Goal: Information Seeking & Learning: Learn about a topic

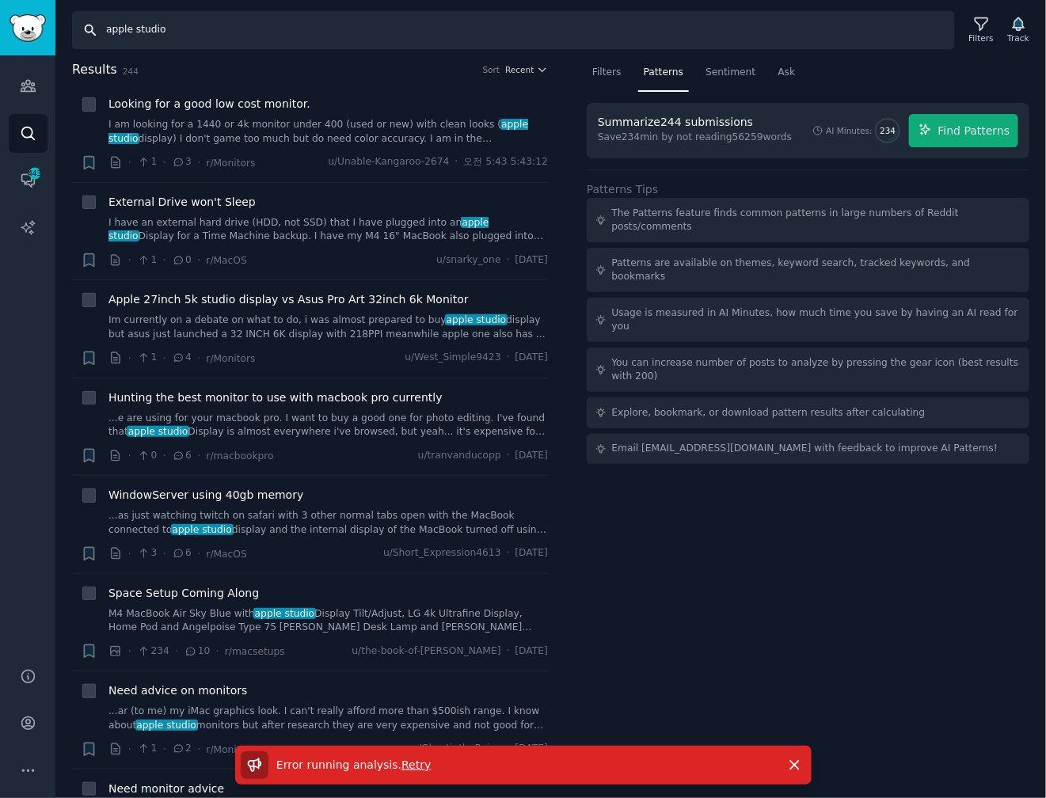
click at [802, 37] on input "apple studio" at bounding box center [513, 30] width 883 height 38
drag, startPoint x: 558, startPoint y: 46, endPoint x: 20, endPoint y: 66, distance: 538.8
click at [0, 63] on html "Advanced Search Audiences Search Conversations 443 AI Reports Help Account More…" at bounding box center [523, 399] width 1046 height 798
type input "ㄴ"
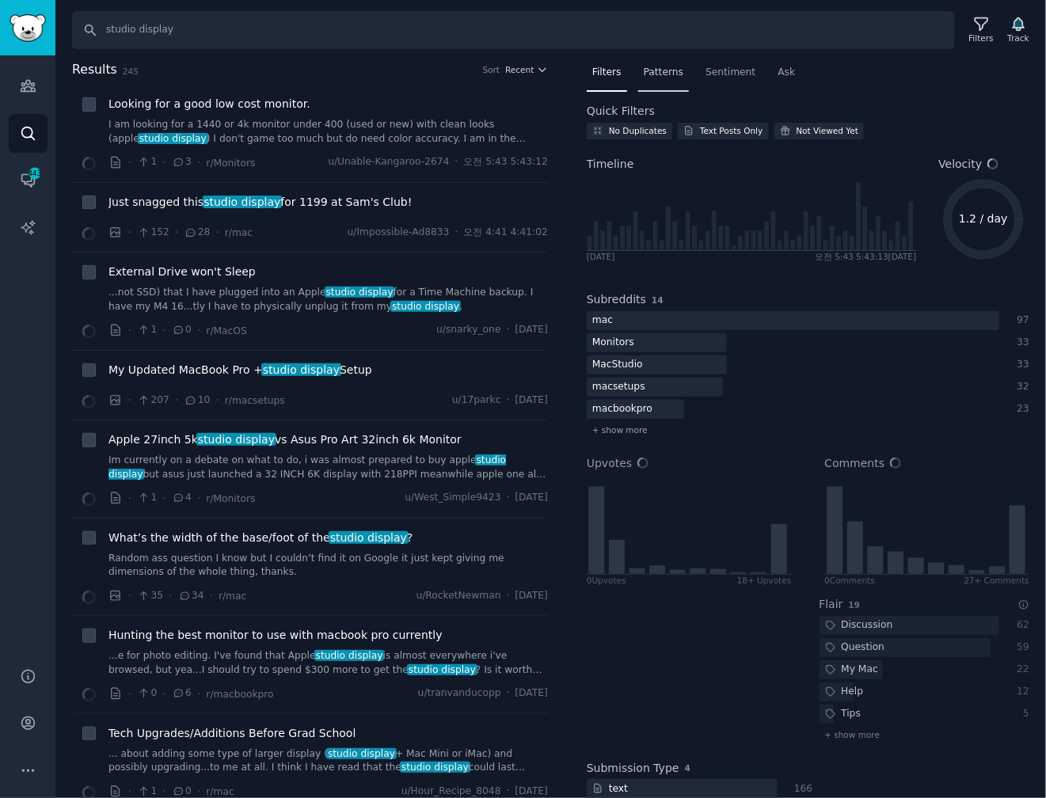
click at [644, 77] on span "Patterns" at bounding box center [664, 73] width 40 height 14
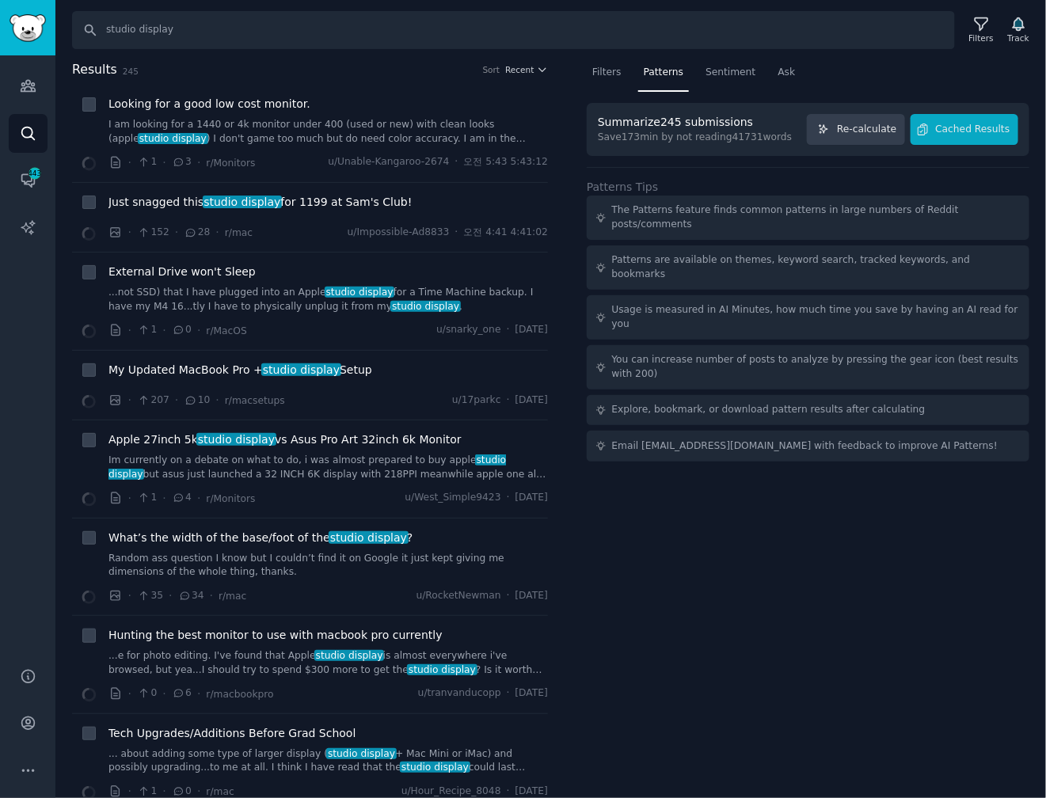
click at [959, 171] on div "Patterns Tips The Patterns feature finds common patterns in large numbers of Re…" at bounding box center [808, 314] width 443 height 295
click at [967, 120] on button "Cached Results" at bounding box center [965, 129] width 108 height 31
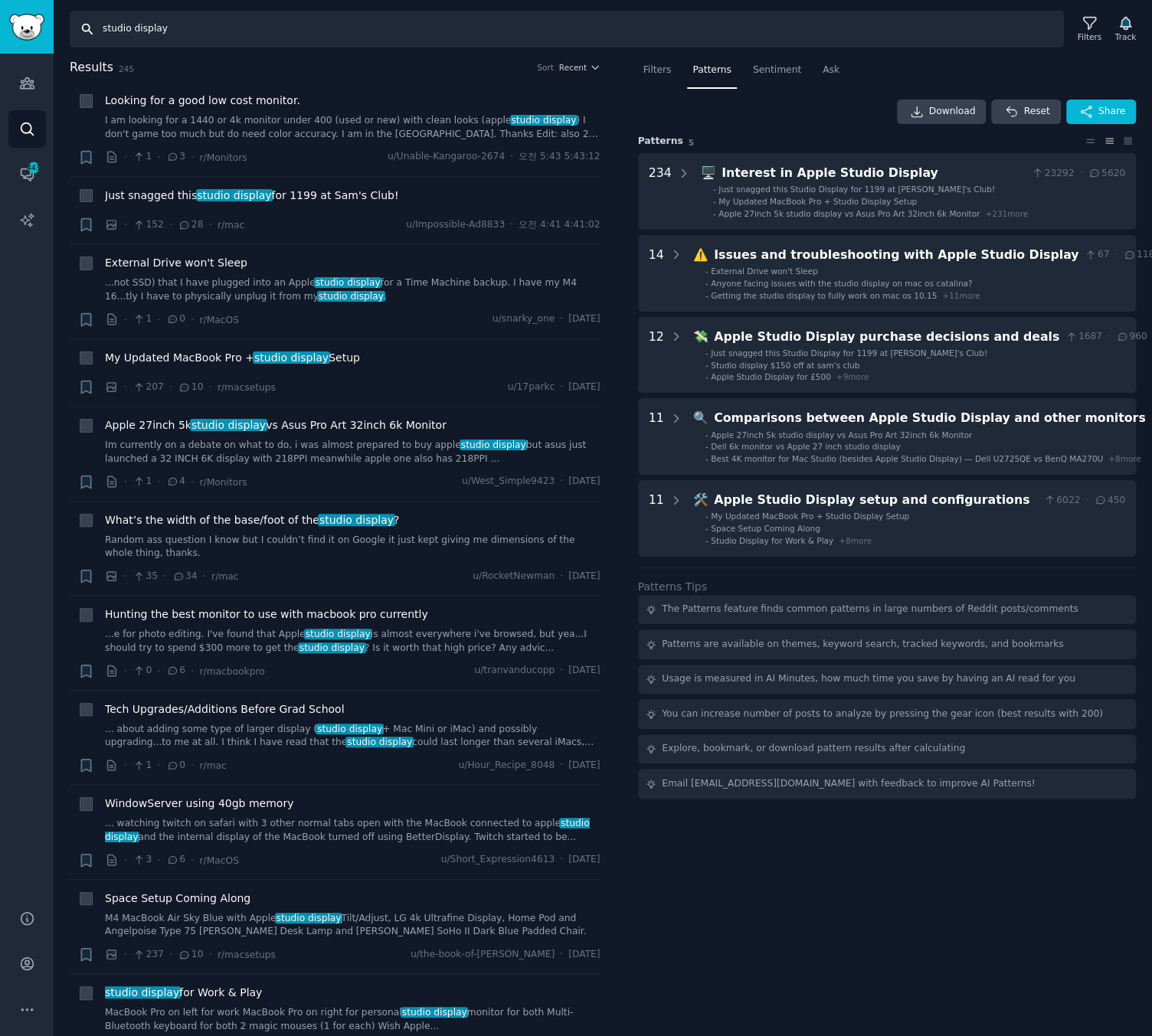
drag, startPoint x: 223, startPoint y: 27, endPoint x: -11, endPoint y: 16, distance: 234.3
click at [0, 16] on html "Audiences Audiences Search Conversations 443 AI Reports Help Account More Searc…" at bounding box center [576, 518] width 1152 height 1036
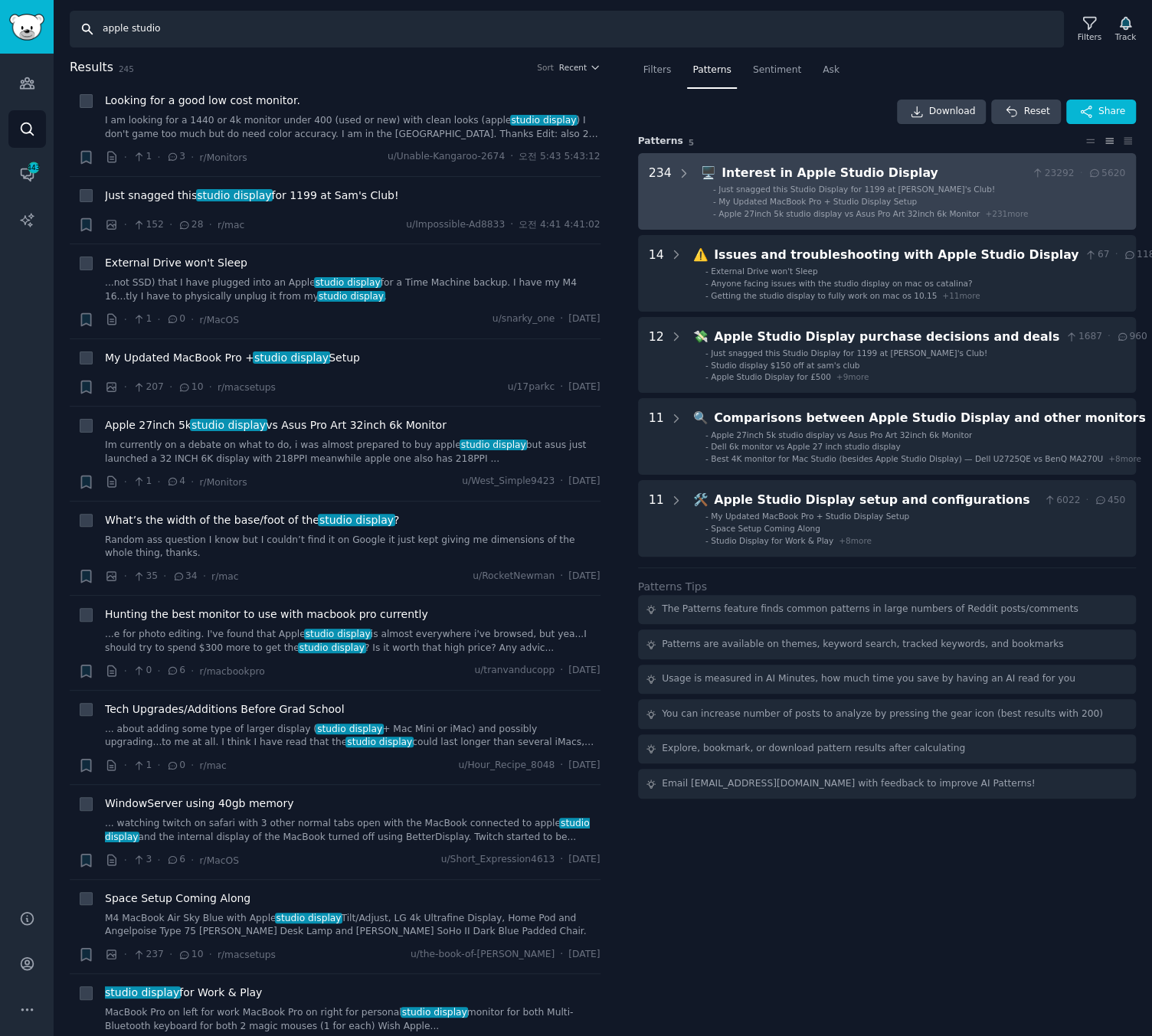
type input "apple studio"
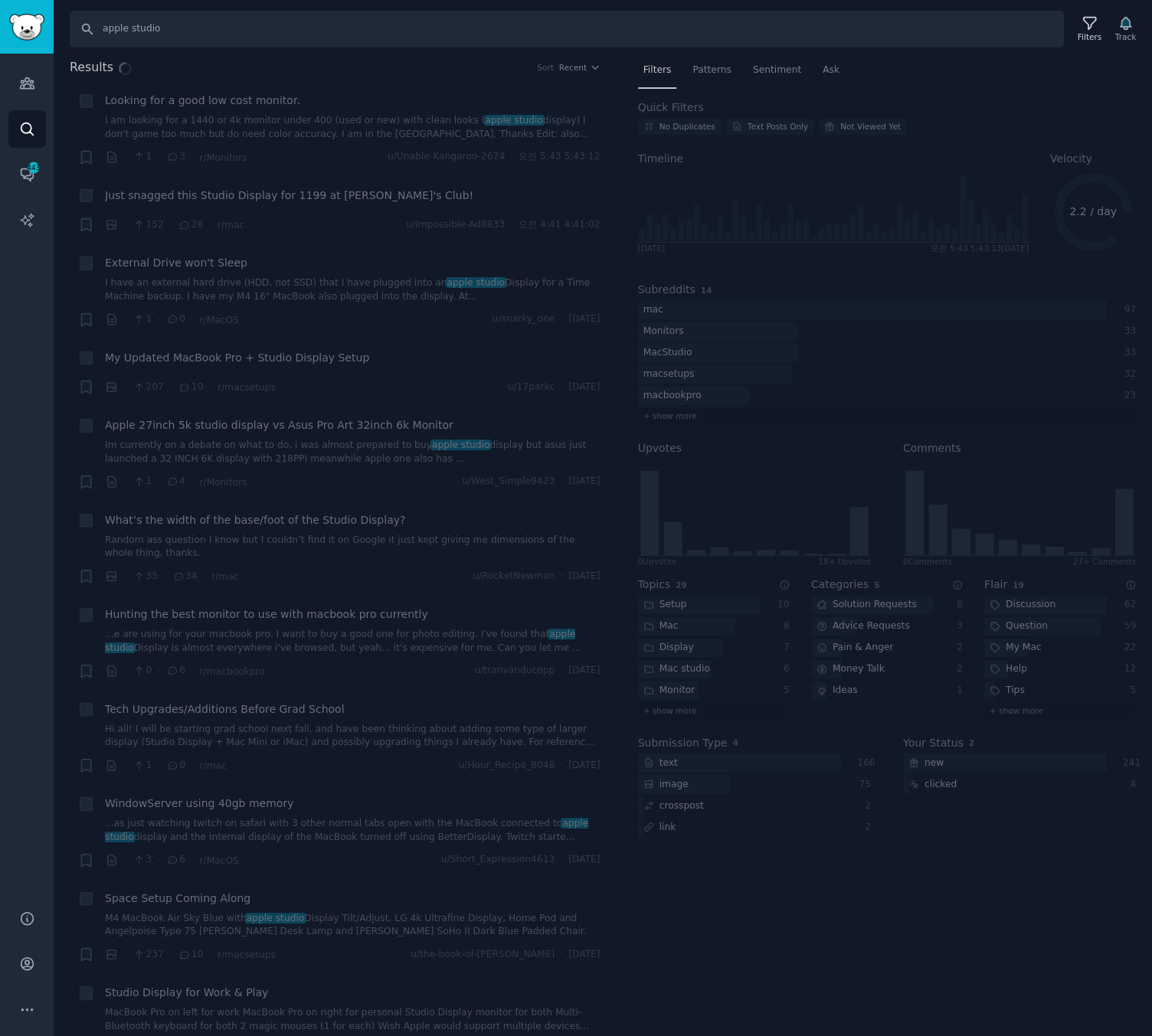
click at [718, 71] on div "Results Sort Recent + Looking for a good low cost monitor. I am looking for a 1…" at bounding box center [602, 548] width 1098 height 979
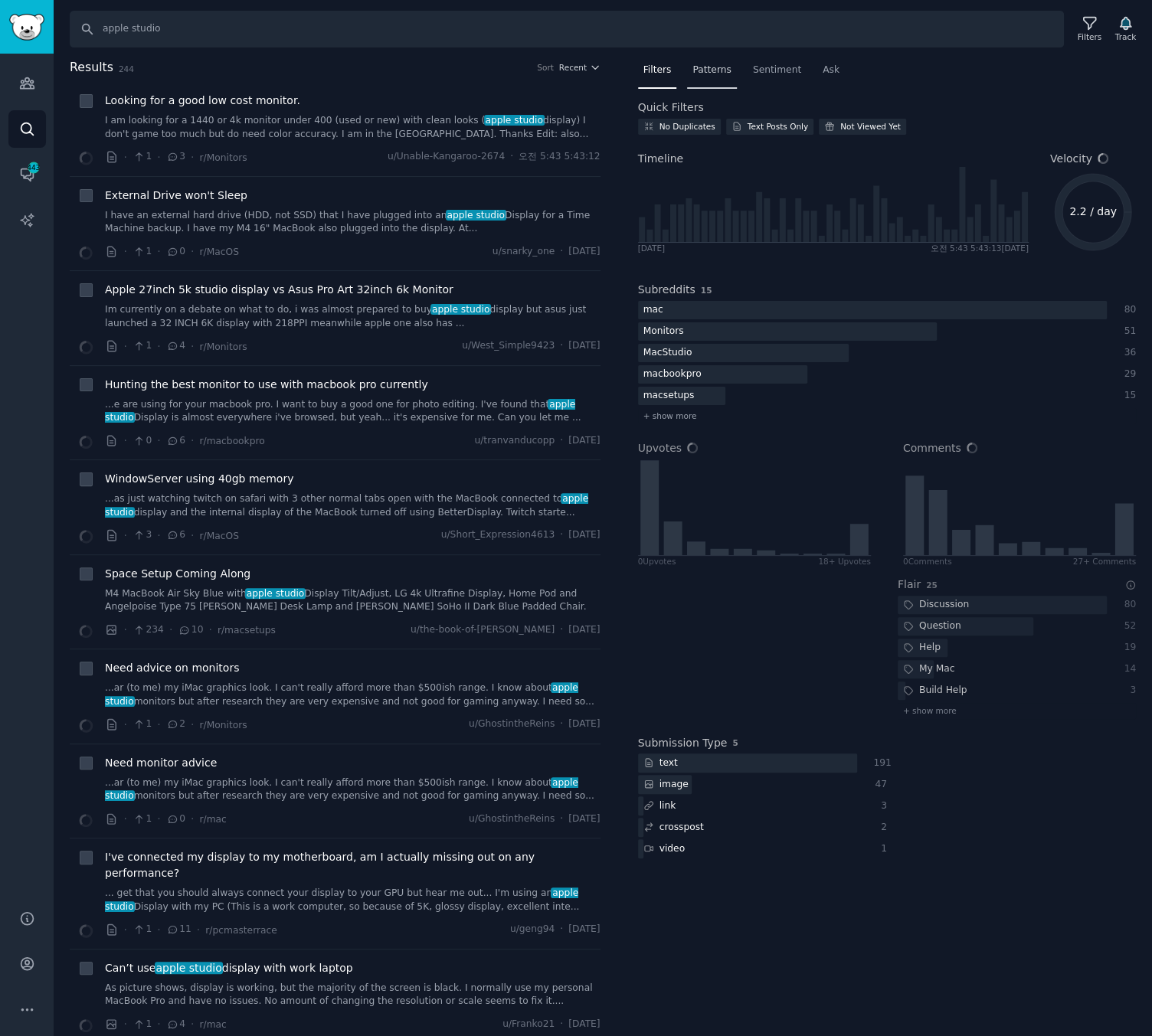
click at [702, 73] on span "Patterns" at bounding box center [712, 71] width 39 height 14
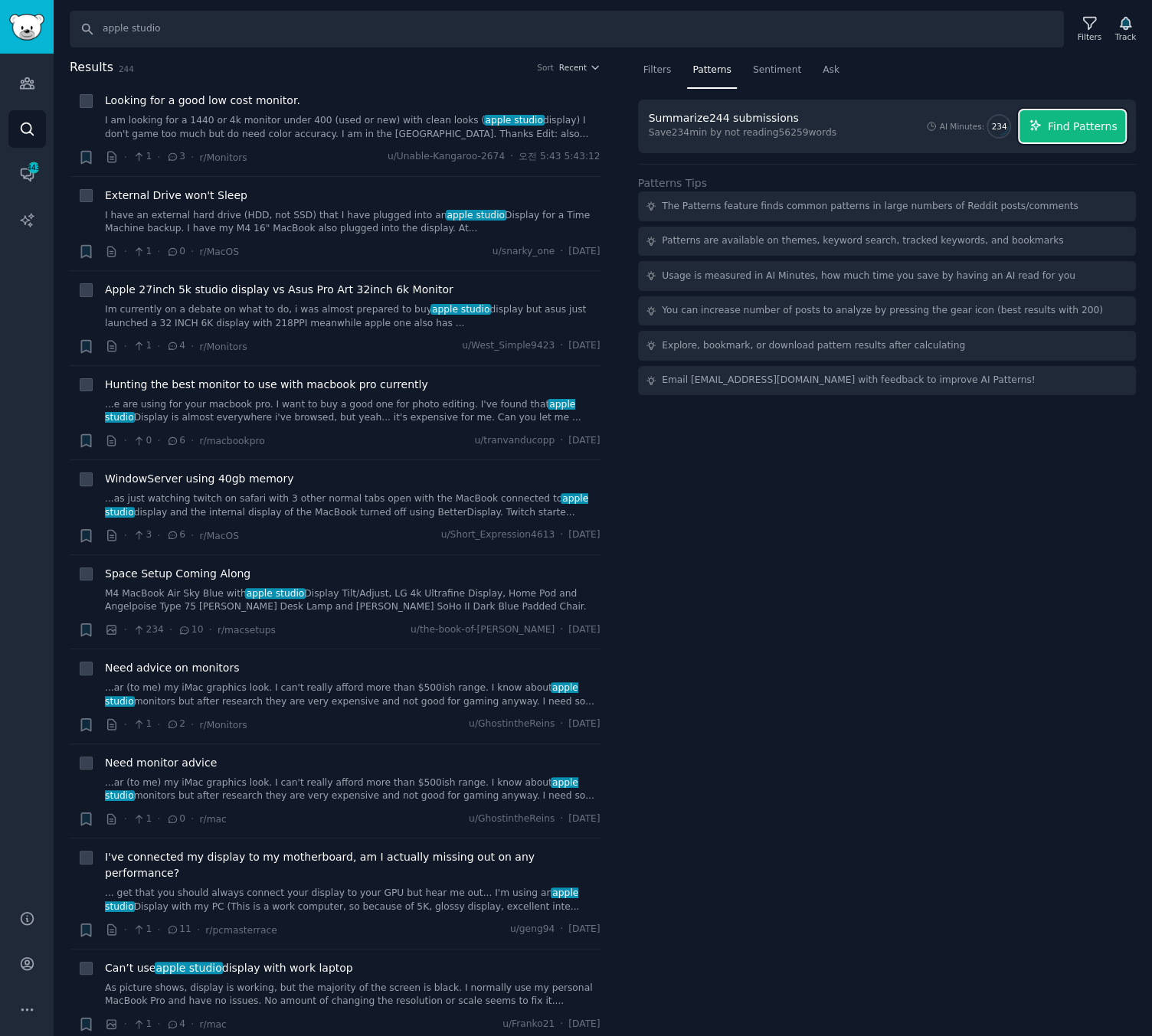
click at [1011, 123] on span "Find Patterns" at bounding box center [1082, 127] width 70 height 16
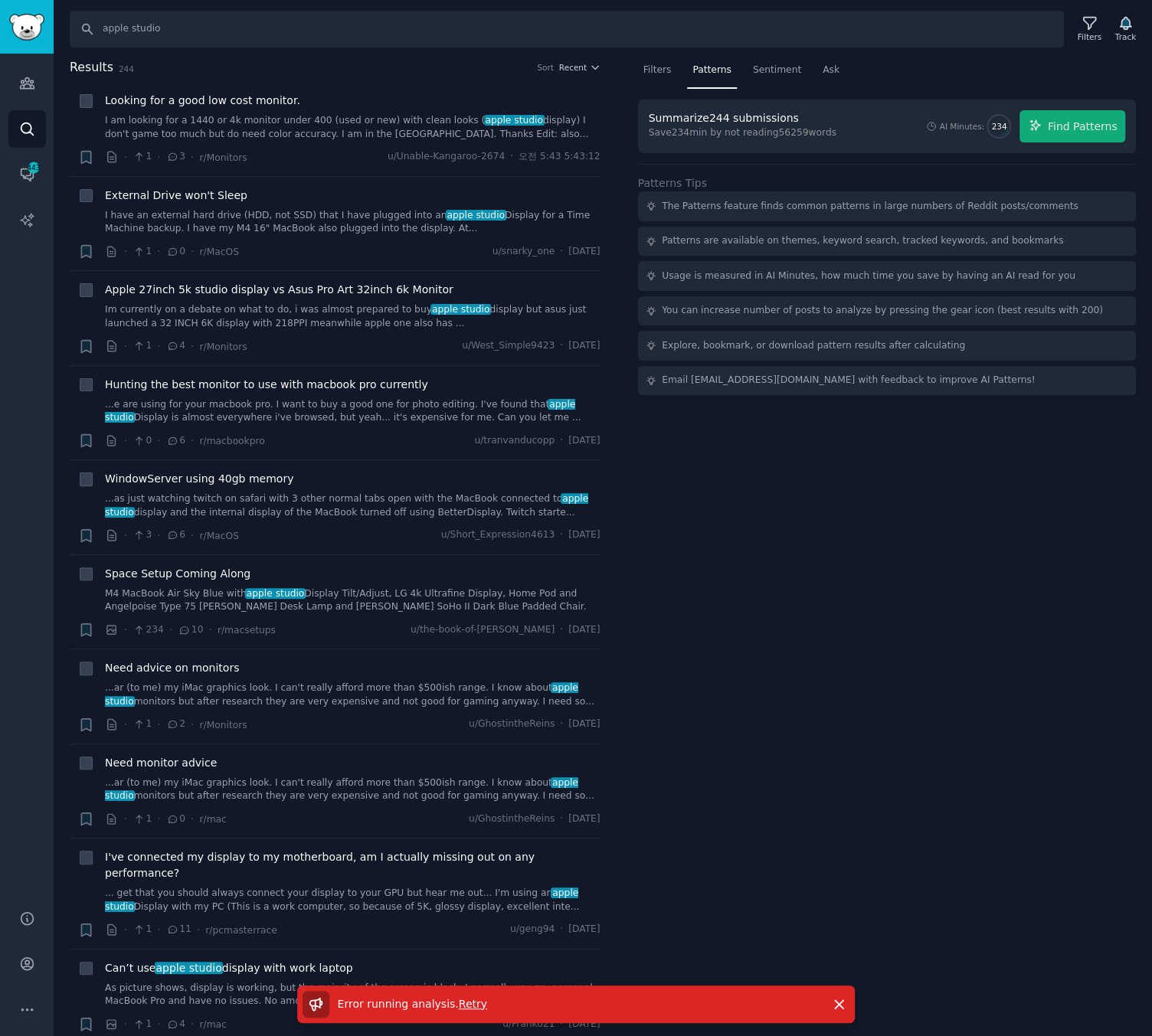
click at [762, 495] on div "Filters Patterns Sentiment Ask Summarize 244 submissions Save 234 min by not re…" at bounding box center [887, 548] width 531 height 979
click at [742, 607] on div "Filters Patterns Sentiment Ask Summarize 244 submissions Save 234 min by not re…" at bounding box center [887, 548] width 531 height 979
